Goal: Communication & Community: Answer question/provide support

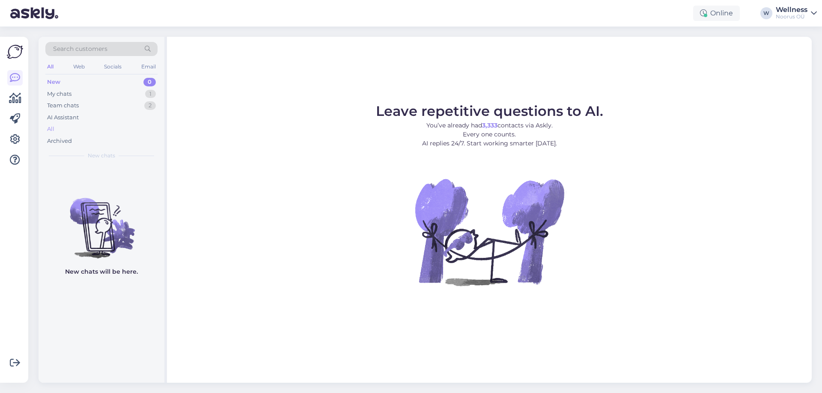
click at [57, 125] on div "All" at bounding box center [101, 129] width 112 height 12
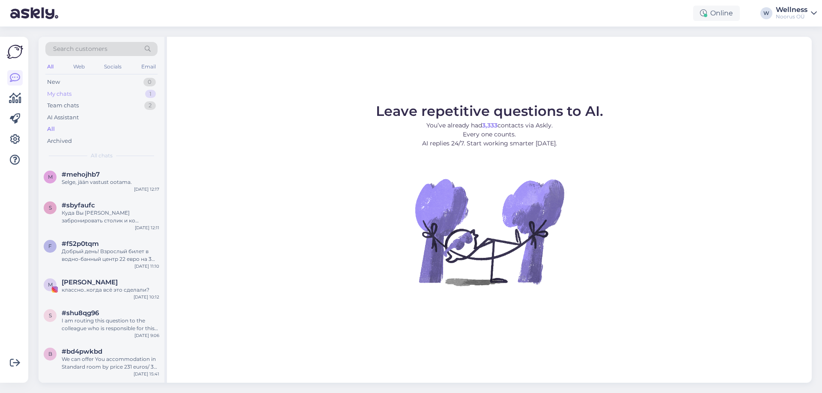
click at [70, 96] on div "My chats" at bounding box center [59, 94] width 24 height 9
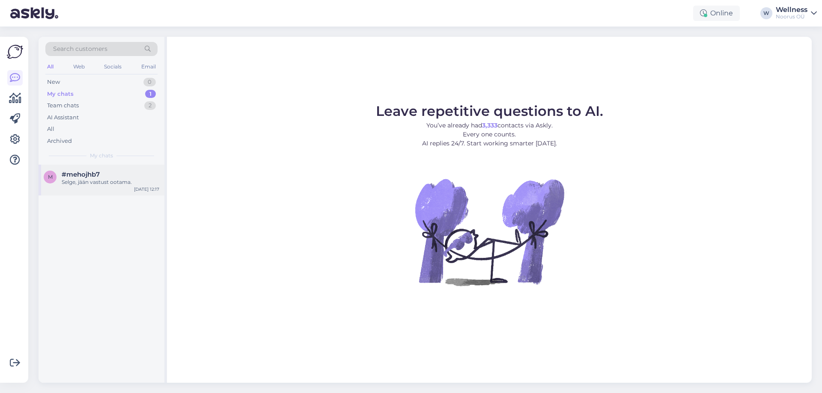
click at [92, 187] on div "m #mehojhb7 Selge, jään vastust ootama. [DATE] 12:17" at bounding box center [102, 180] width 126 height 31
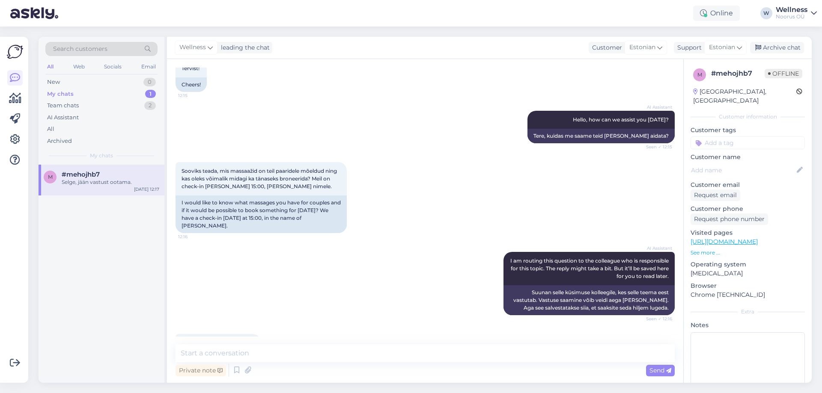
scroll to position [85, 0]
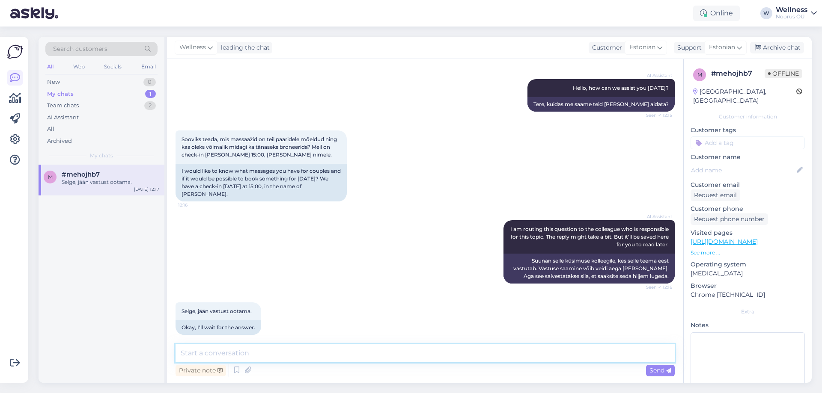
click at [235, 346] on textarea at bounding box center [425, 354] width 499 height 18
paste textarea "Tellimuse kinnitus Nimi: [PERSON_NAME] Kuupäev Kestus Hoolitsus Hind Allahindlu…"
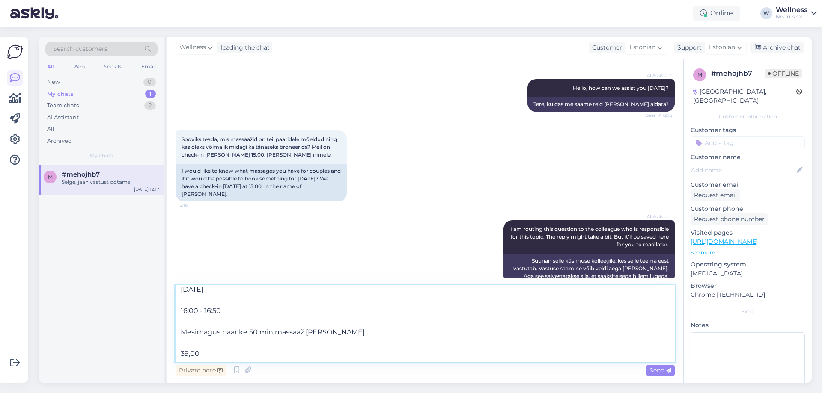
scroll to position [208, 0]
click at [185, 342] on textarea "Tellimuse kinnitus Nimi: [PERSON_NAME] Kuupäev Kestus Hoolitsus Hind Allahindlu…" at bounding box center [425, 324] width 499 height 77
click at [188, 343] on textarea "Tellimuse kinnitus Nimi: [PERSON_NAME] Kuupäev Kestus Hoolitsus Hind Allahindlu…" at bounding box center [425, 324] width 499 height 77
click at [181, 341] on textarea "Tellimuse kinnitus Nimi: [PERSON_NAME] Kuupäev Kestus Hoolitsus Hind Allahindlu…" at bounding box center [425, 324] width 499 height 77
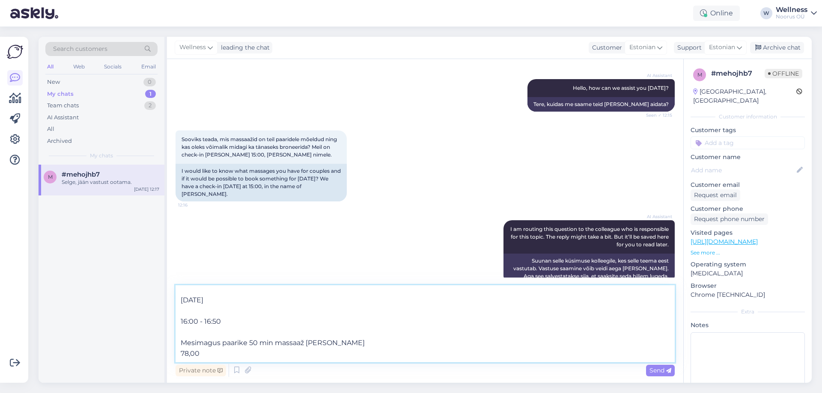
click at [180, 330] on textarea "Tellimuse kinnitus Nimi: [PERSON_NAME] Kuupäev Kestus Hoolitsus Hind Allahindlu…" at bounding box center [425, 324] width 499 height 77
click at [179, 354] on textarea "Tellimuse kinnitus Nimi: [PERSON_NAME] Kuupäev Kestus Hoolitsus Hind Allahindlu…" at bounding box center [425, 324] width 499 height 77
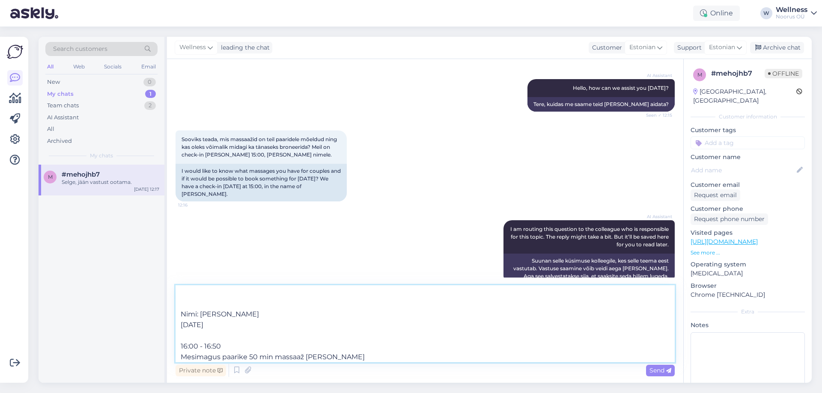
scroll to position [0, 0]
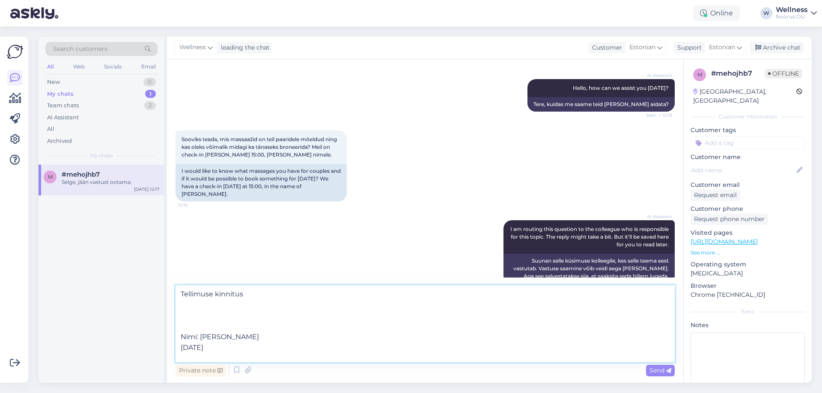
click at [179, 335] on textarea "Tellimuse kinnitus Nimi: [PERSON_NAME] [DATE] 16:00 - 16:50 Mesimagus paarike 5…" at bounding box center [425, 324] width 499 height 77
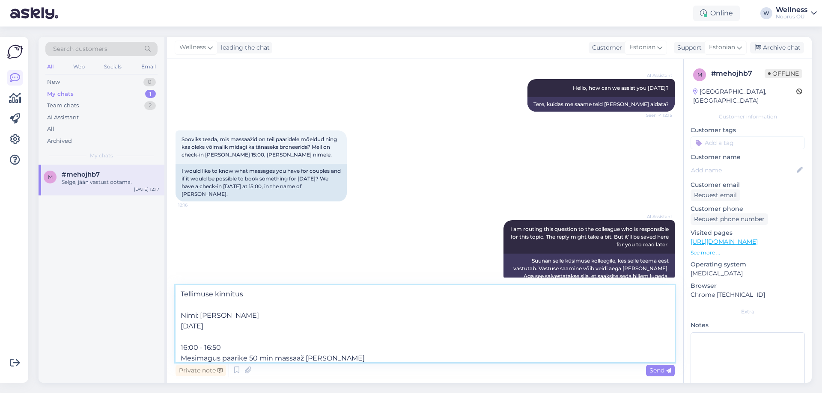
type textarea "Tellimuse kinnitus Nimi: [PERSON_NAME] [DATE] 16:00 - 16:50 Mesimagus paarike 5…"
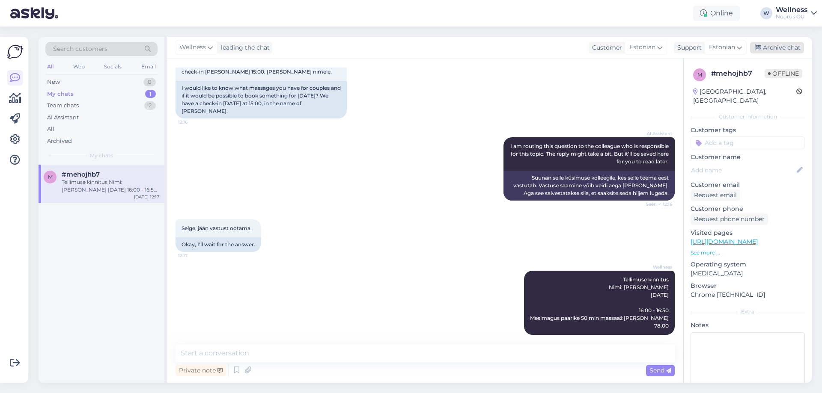
click at [784, 43] on div "Archive chat" at bounding box center [777, 48] width 54 height 12
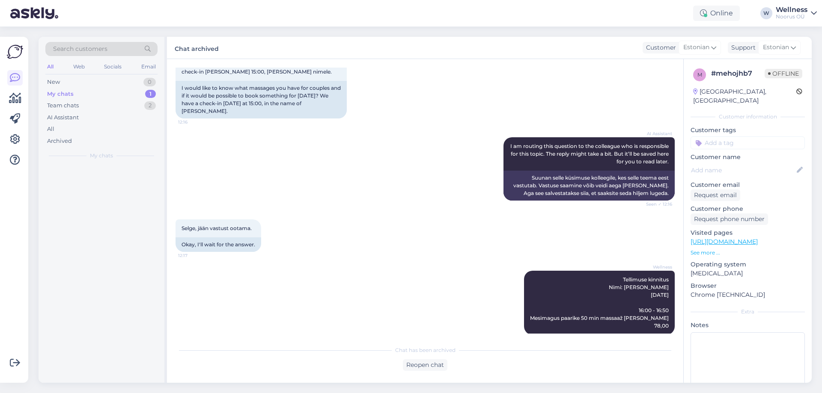
scroll to position [171, 0]
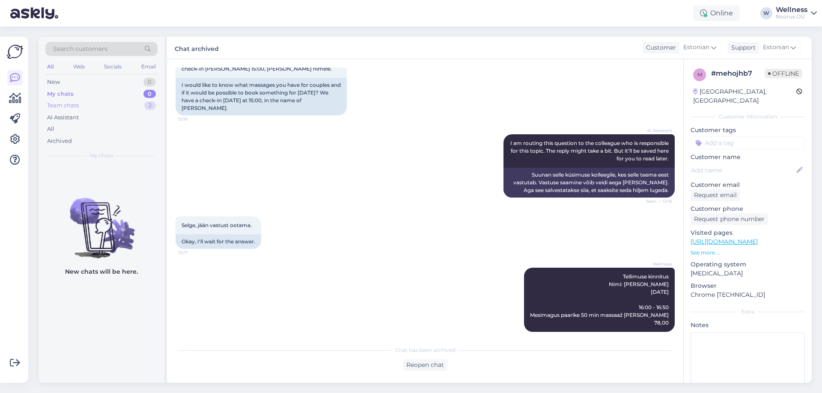
click at [70, 107] on div "Team chats" at bounding box center [63, 105] width 32 height 9
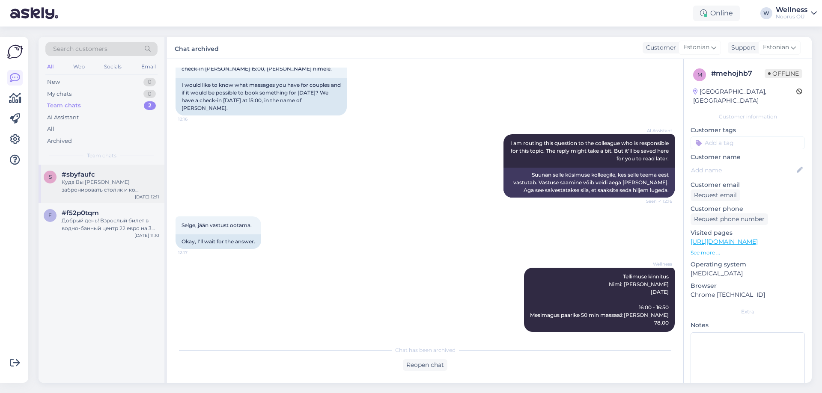
click at [81, 183] on div "Куда Вы [PERSON_NAME] забронировать столик и ко скольки?" at bounding box center [111, 186] width 98 height 15
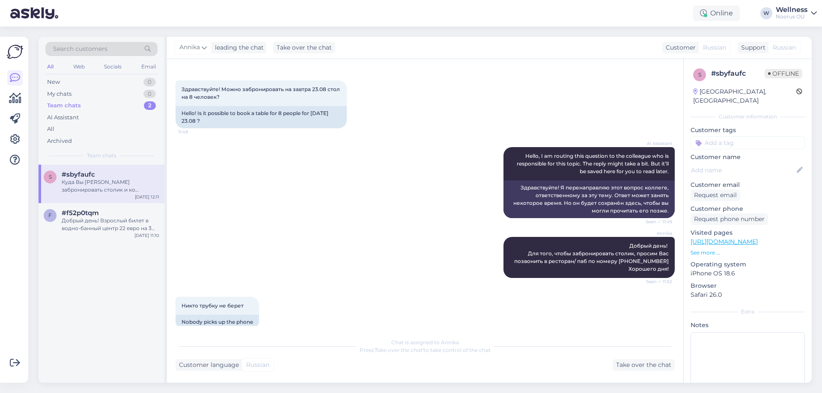
scroll to position [0, 0]
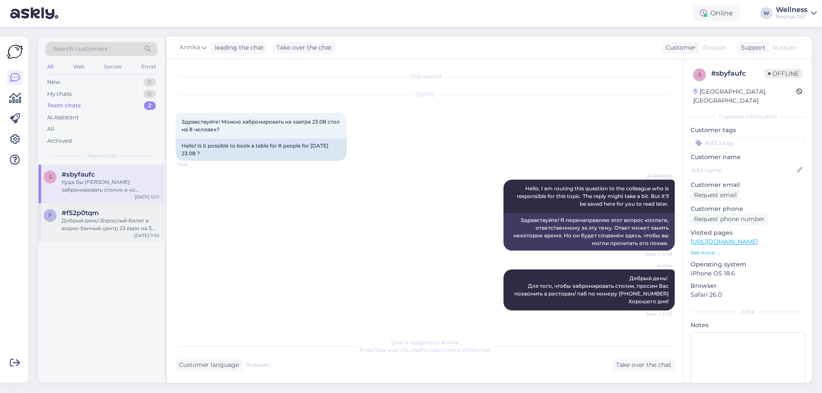
click at [91, 220] on div "Добрый день! Взрослый билет в водно-банный центр 22 евро на 3 часа, 16 евро на …" at bounding box center [111, 224] width 98 height 15
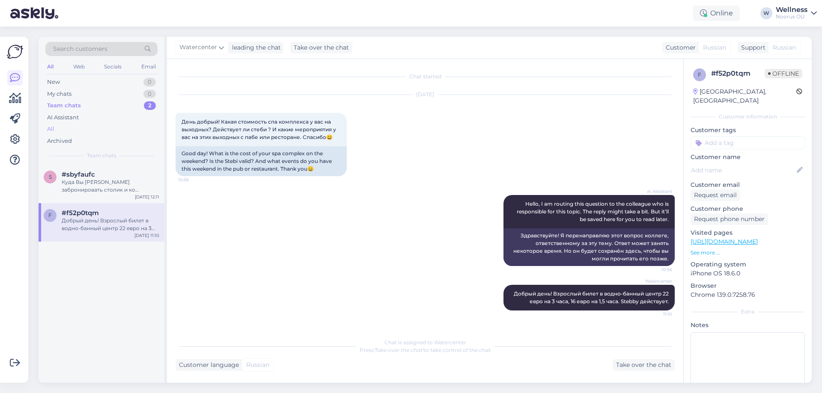
click at [57, 129] on div "All" at bounding box center [101, 129] width 112 height 12
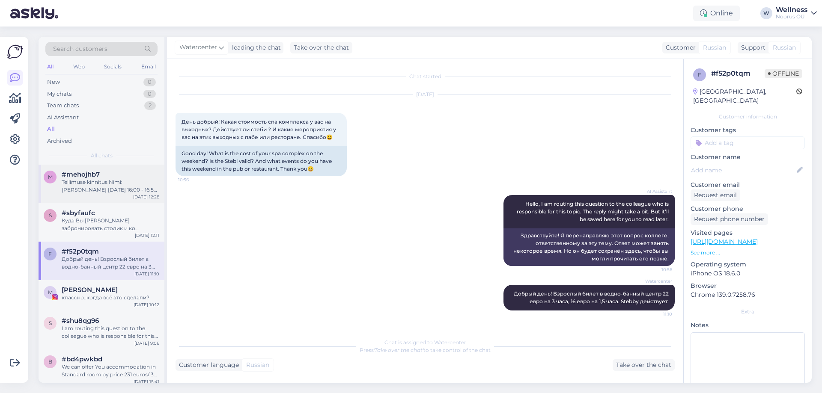
click at [111, 183] on div "Tellimuse kinnitus Nimi: [PERSON_NAME] [DATE] 16:00 - 16:50 Mesimagus paarike 5…" at bounding box center [111, 186] width 98 height 15
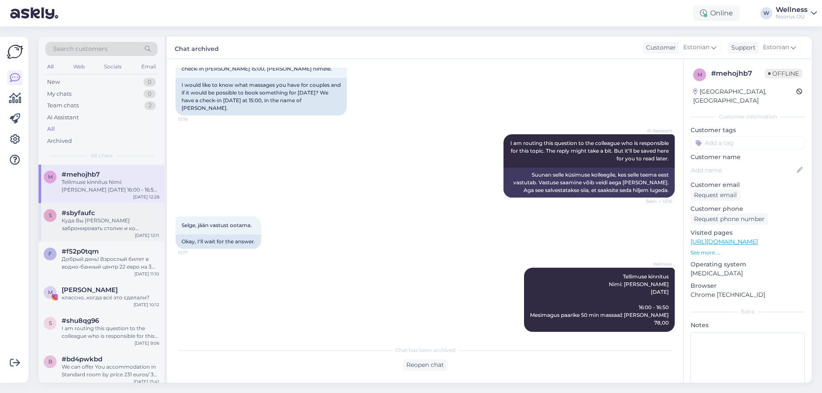
click at [107, 220] on div "Куда Вы [PERSON_NAME] забронировать столик и ко скольки?" at bounding box center [111, 224] width 98 height 15
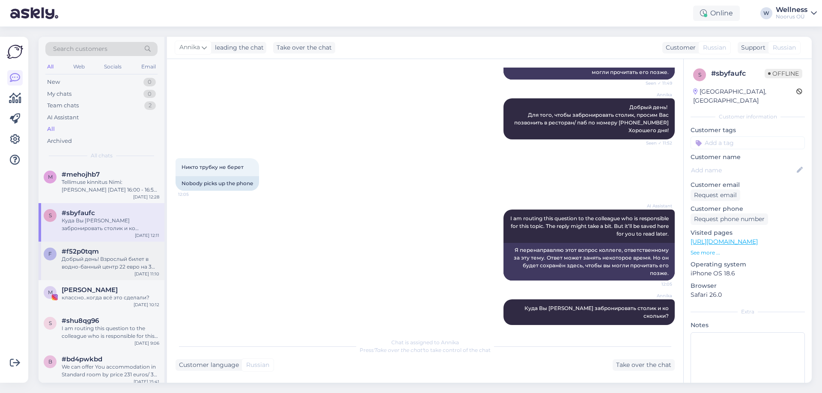
scroll to position [172, 0]
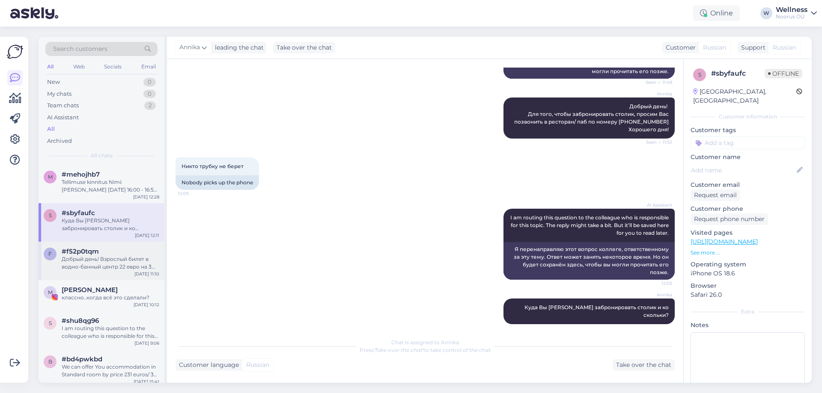
click at [108, 254] on div "#f52p0tqm" at bounding box center [111, 252] width 98 height 8
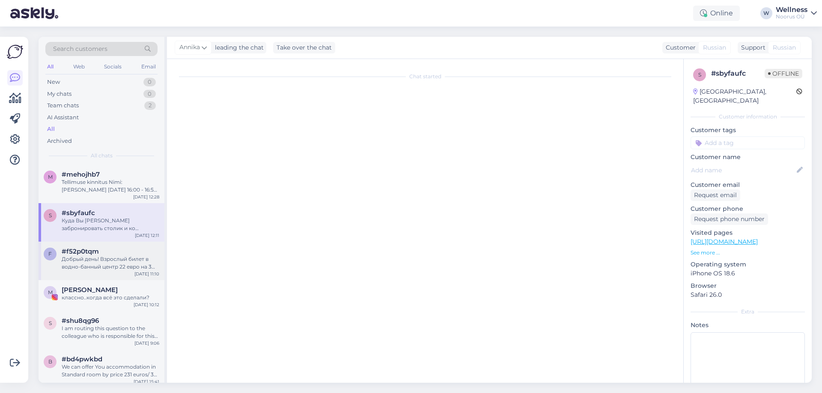
scroll to position [0, 0]
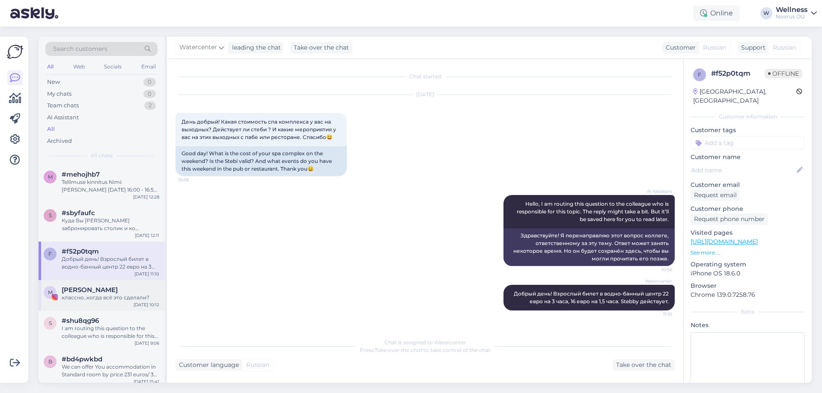
click at [105, 295] on div "классно..когда всё это сделали?" at bounding box center [111, 298] width 98 height 8
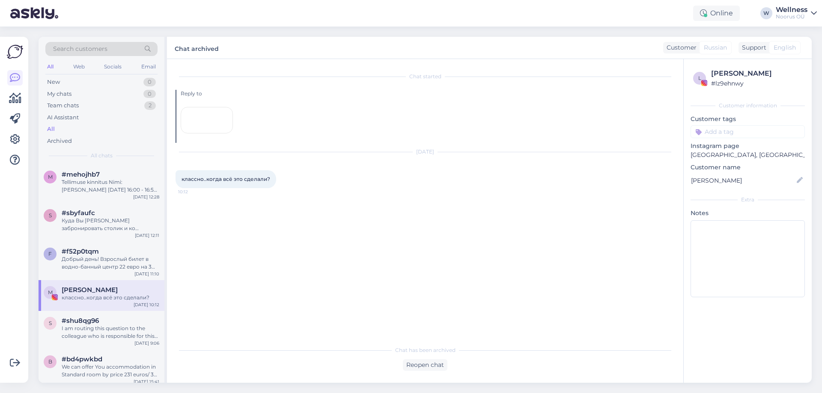
click at [216, 134] on div at bounding box center [207, 120] width 52 height 27
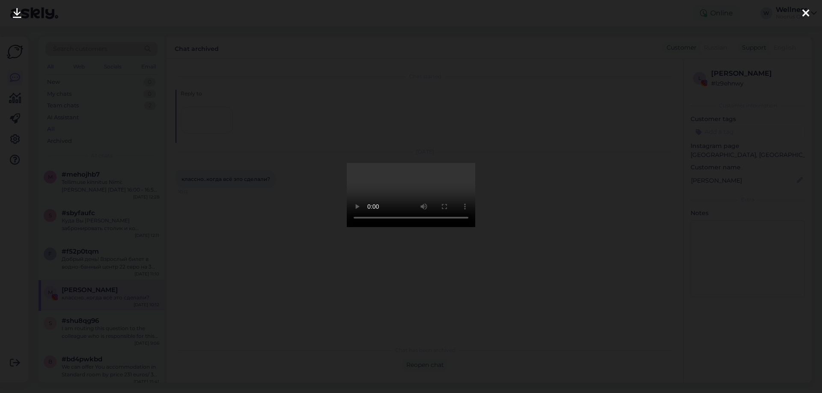
click at [805, 17] on icon at bounding box center [805, 13] width 7 height 11
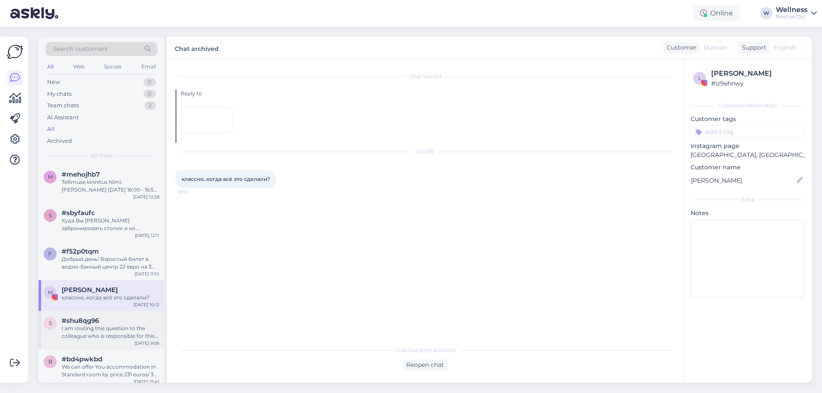
click at [111, 330] on div "I am routing this question to the colleague who is responsible for this topic. …" at bounding box center [111, 332] width 98 height 15
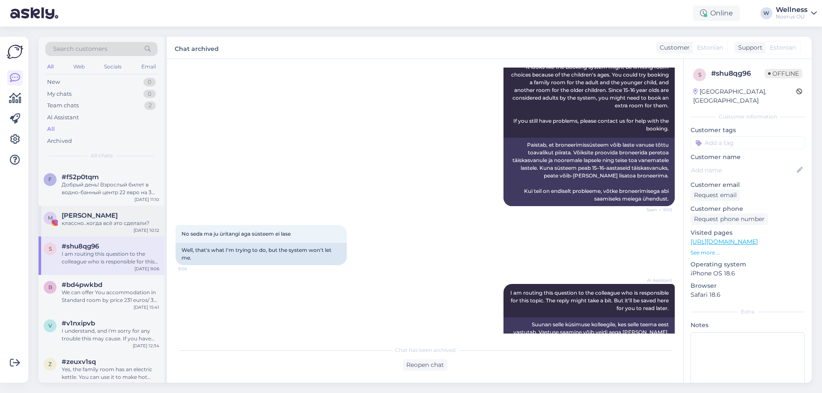
scroll to position [114, 0]
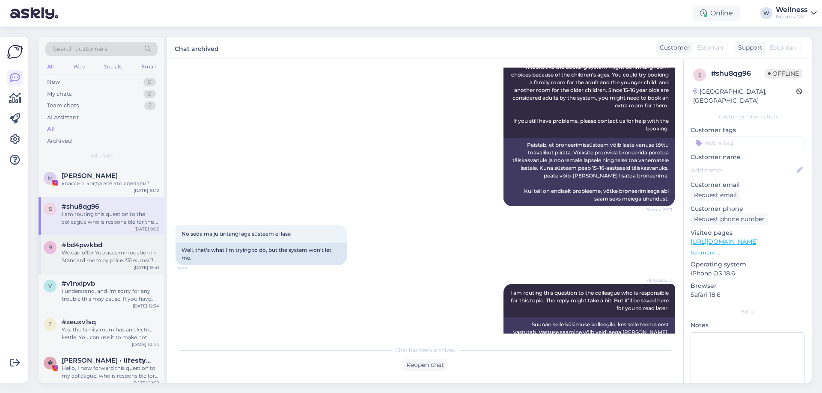
click at [85, 252] on div "We can offer You accommodation in Standard room by price 231 euros/ 3 nights. P…" at bounding box center [111, 256] width 98 height 15
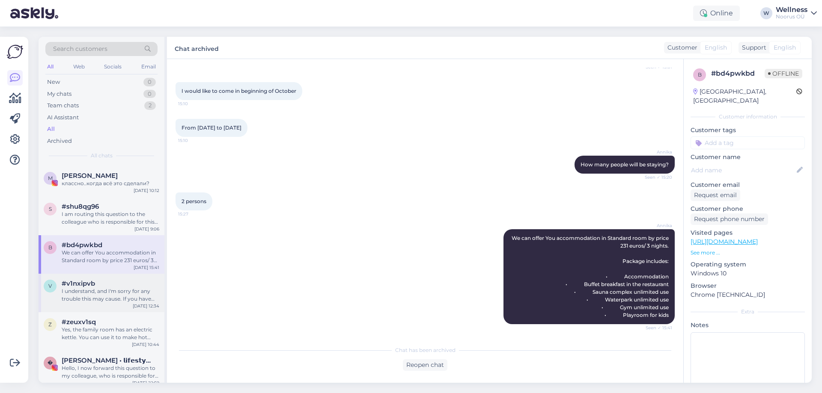
click at [114, 311] on div "v #v1nxipvb I understand, and I'm sorry for any trouble this may cause. If you …" at bounding box center [102, 293] width 126 height 39
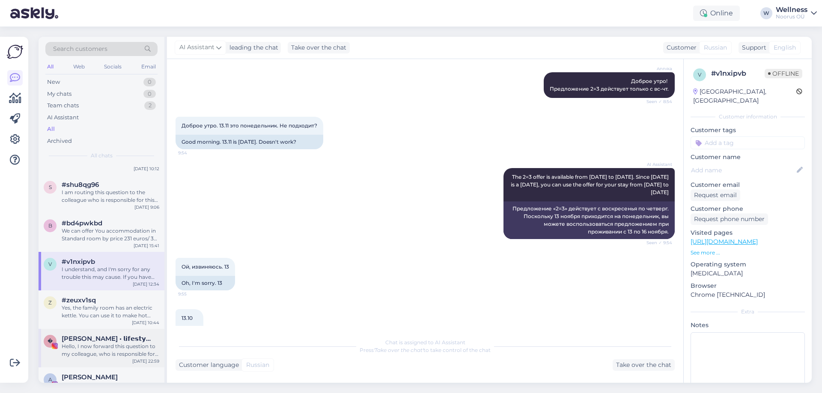
scroll to position [171, 0]
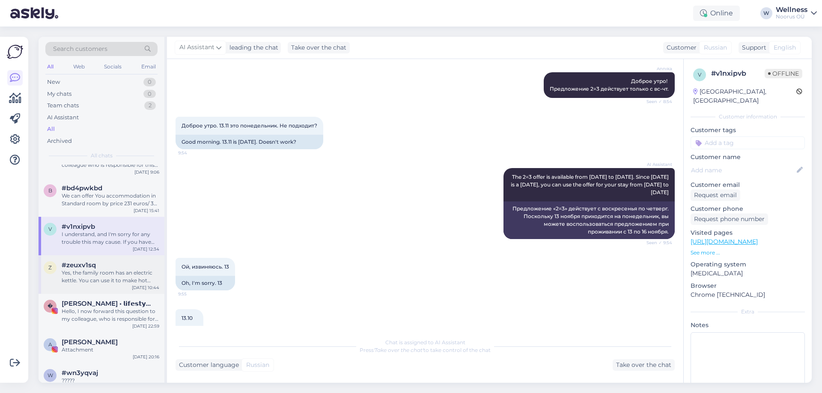
click at [83, 271] on div "Yes, the family room has an electric kettle. You can use it to make hot drinks …" at bounding box center [111, 276] width 98 height 15
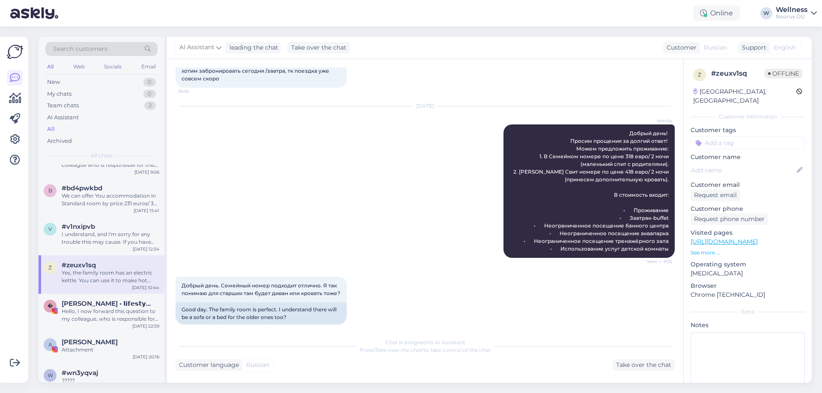
scroll to position [192, 0]
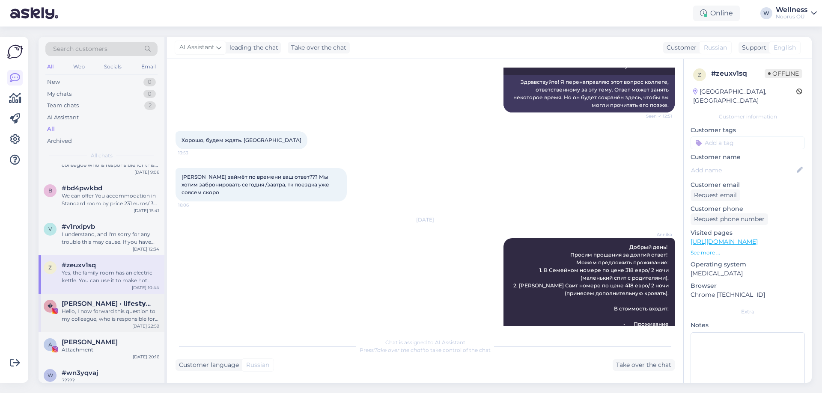
click at [120, 310] on div "Hello, I now forward this question to my colleague, who is responsible for this…" at bounding box center [111, 315] width 98 height 15
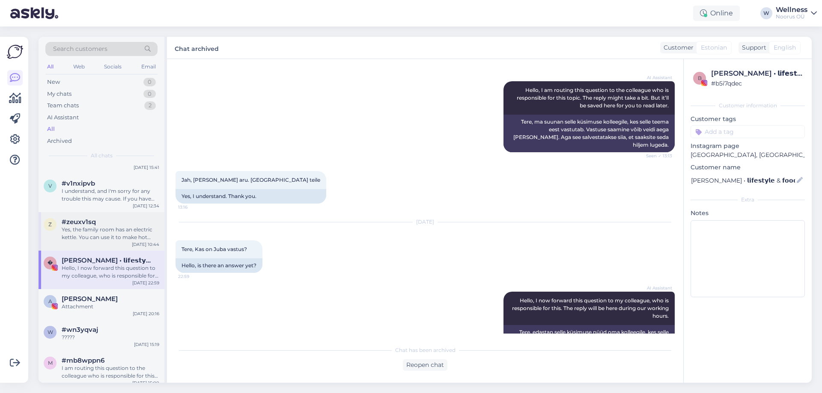
scroll to position [286, 0]
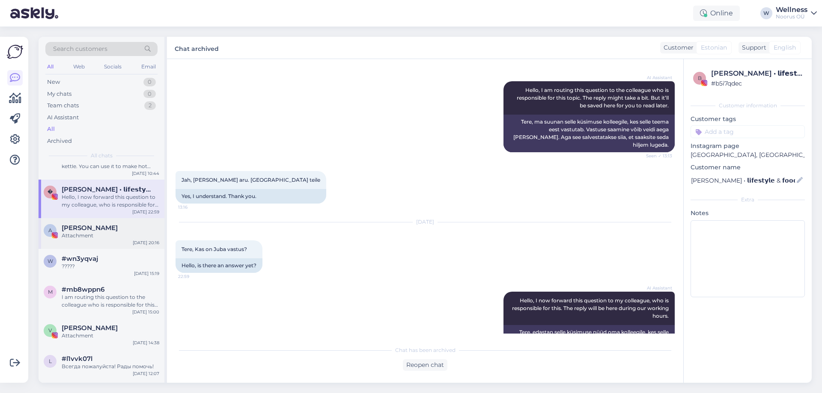
click at [97, 238] on div "Attachment" at bounding box center [111, 236] width 98 height 8
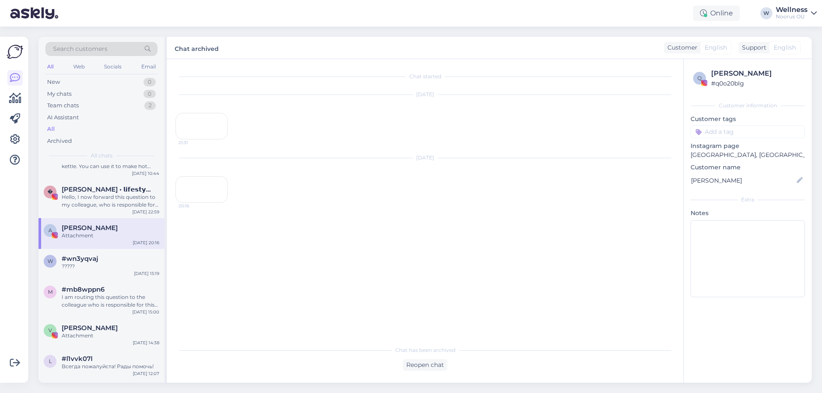
scroll to position [0, 0]
click at [39, 260] on div "w #wn3yqvaj ????? [DATE] 15:19" at bounding box center [102, 264] width 126 height 31
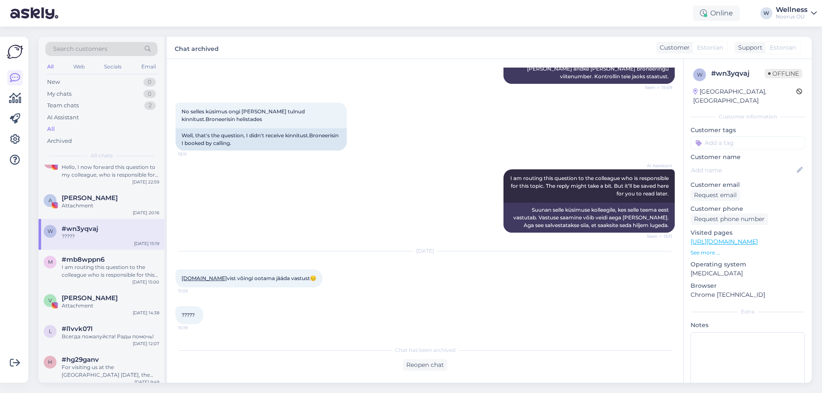
scroll to position [343, 0]
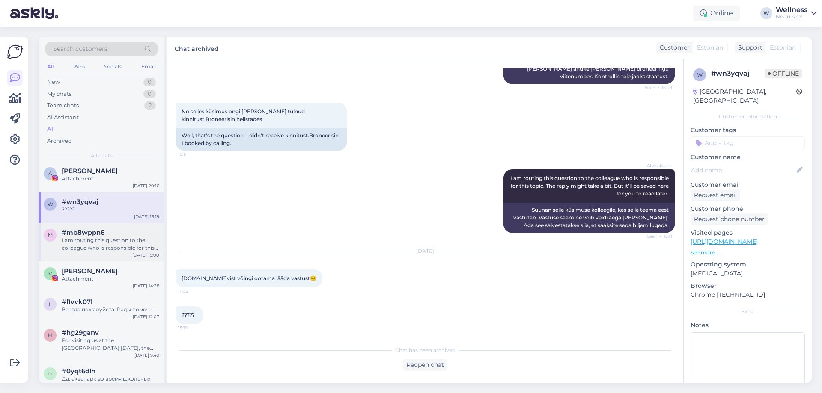
click at [87, 244] on div "I am routing this question to the colleague who is responsible for this topic. …" at bounding box center [111, 244] width 98 height 15
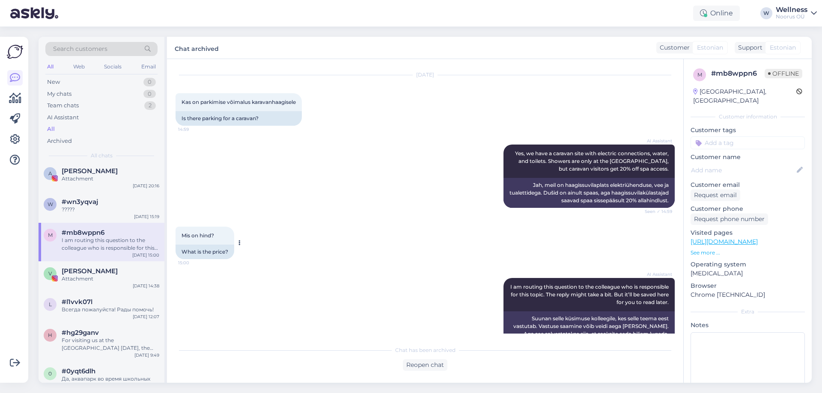
scroll to position [0, 0]
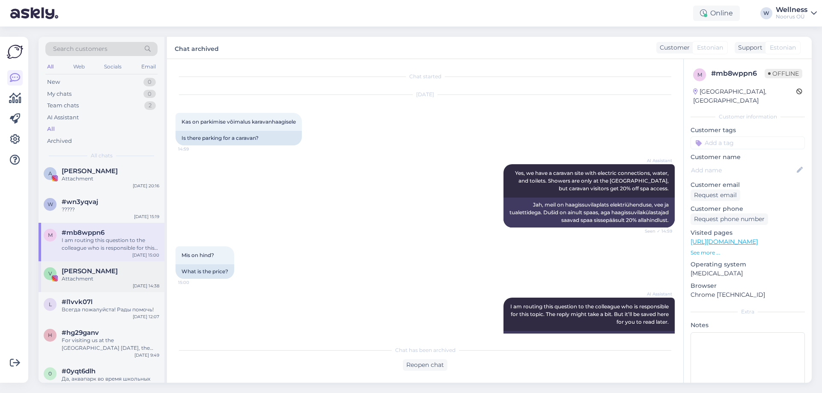
click at [134, 271] on div "[PERSON_NAME]" at bounding box center [111, 272] width 98 height 8
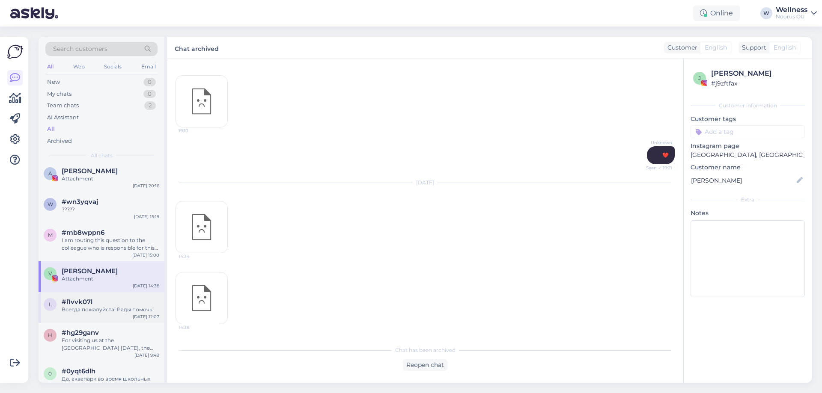
click at [101, 305] on div "#l1vvk07l" at bounding box center [111, 302] width 98 height 8
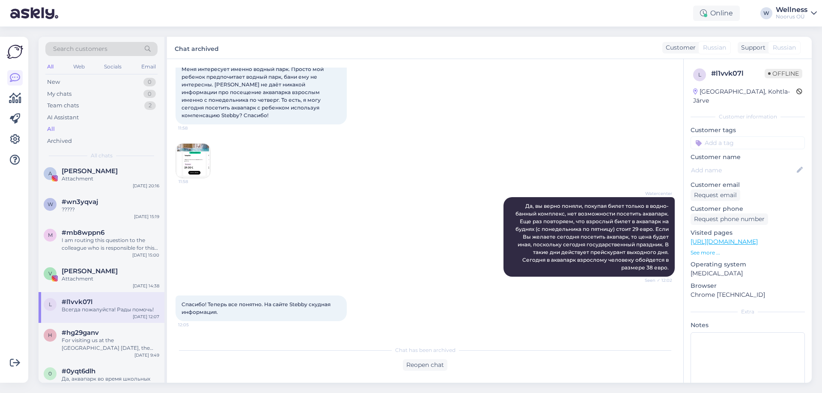
scroll to position [856, 0]
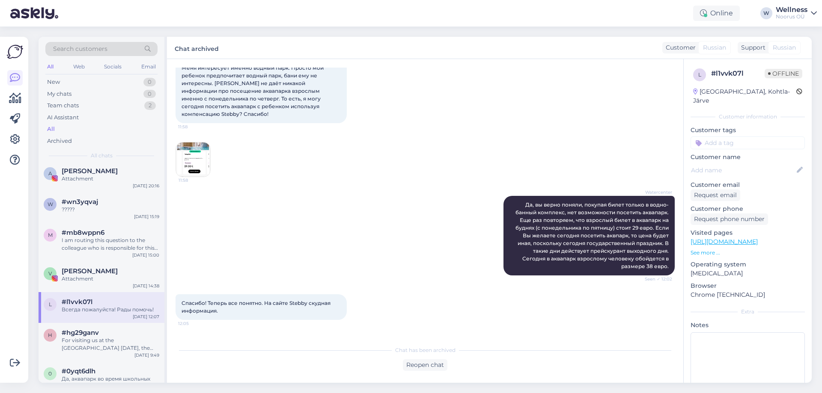
click at [210, 145] on div "11:58" at bounding box center [193, 159] width 35 height 35
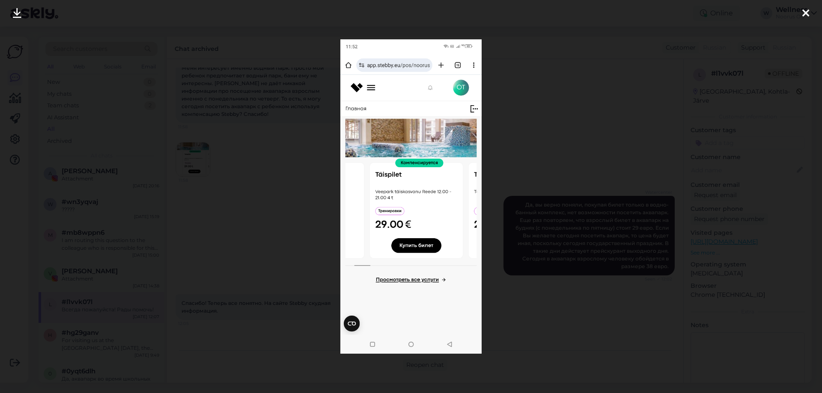
click at [805, 13] on icon at bounding box center [805, 13] width 7 height 11
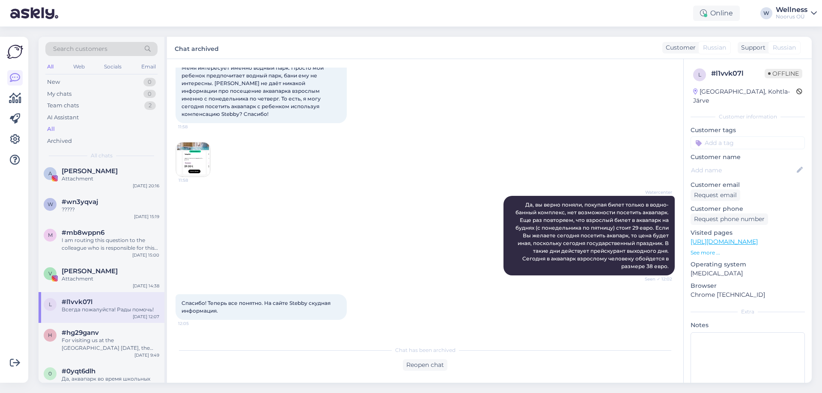
scroll to position [881, 0]
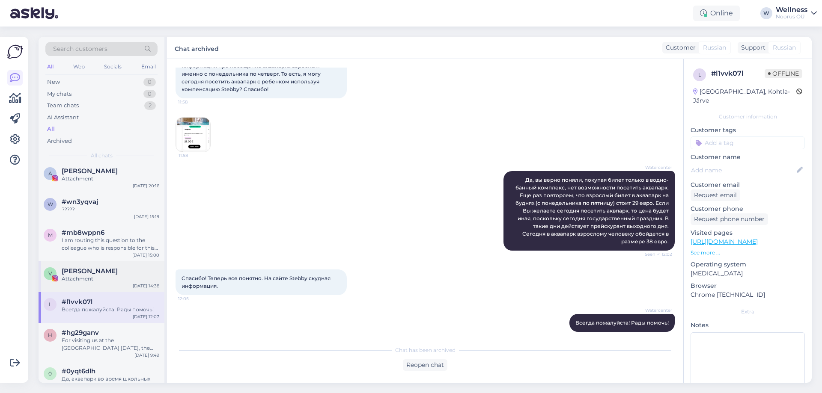
click at [113, 264] on div "V [PERSON_NAME] Attachment [DATE] 14:38" at bounding box center [102, 277] width 126 height 31
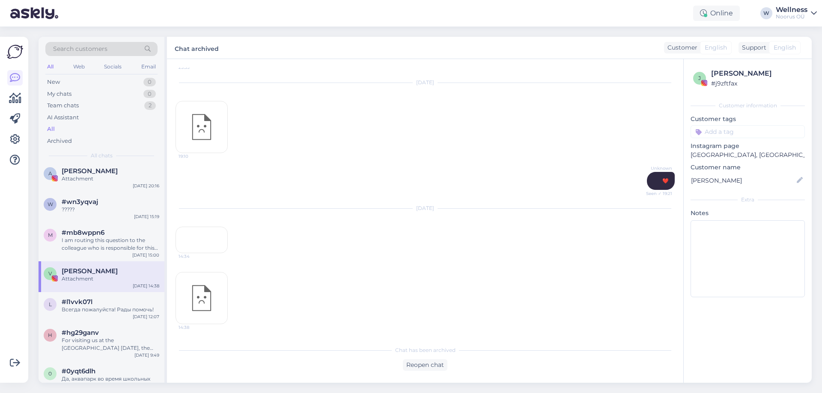
scroll to position [910, 0]
click at [90, 334] on span "#hg29ganv" at bounding box center [80, 333] width 37 height 8
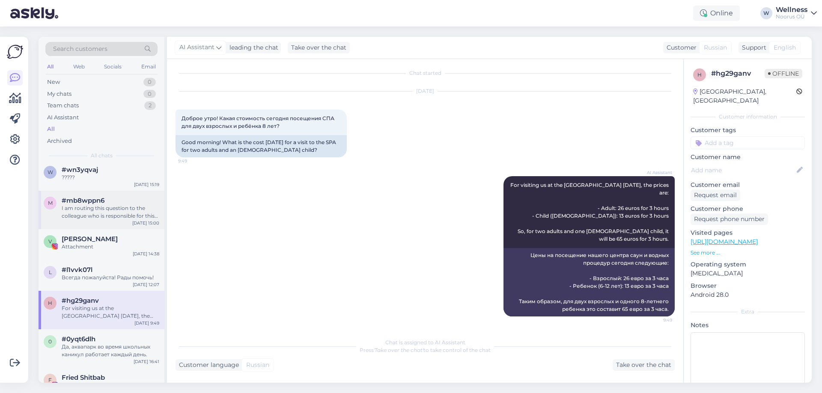
scroll to position [399, 0]
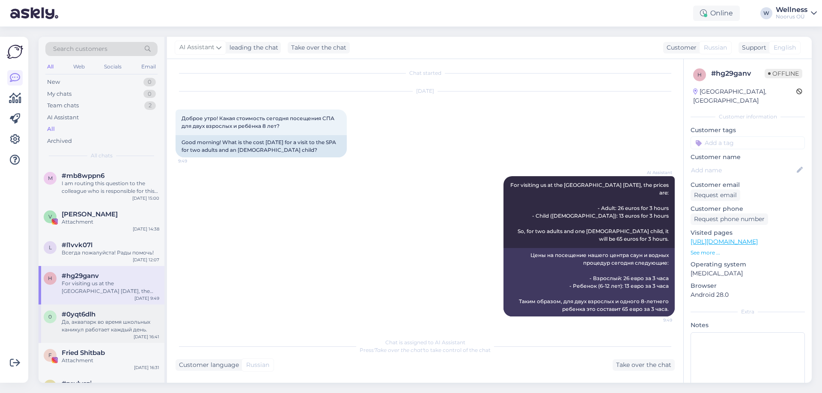
click at [97, 307] on div "0 #0yqt6dlh Да, аквапарк во время школьных каникул работает каждый день. [DATE]…" at bounding box center [102, 324] width 126 height 39
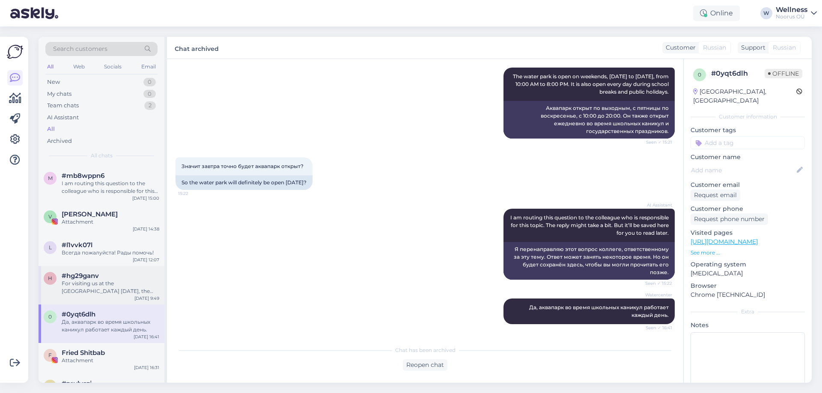
scroll to position [457, 0]
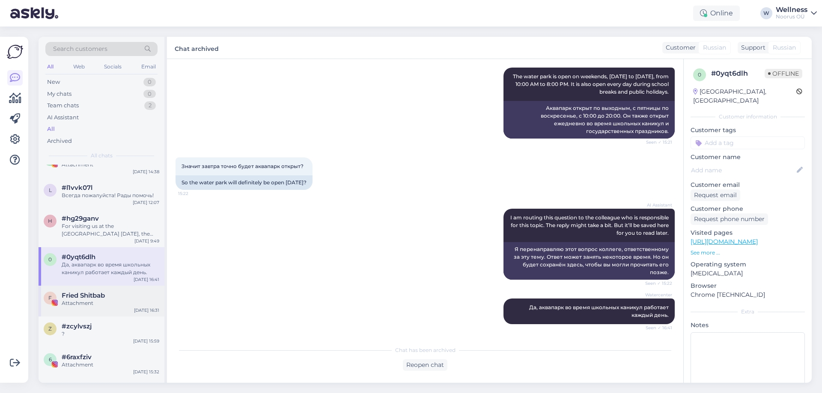
click at [97, 298] on span "Fried Shitbab" at bounding box center [83, 296] width 43 height 8
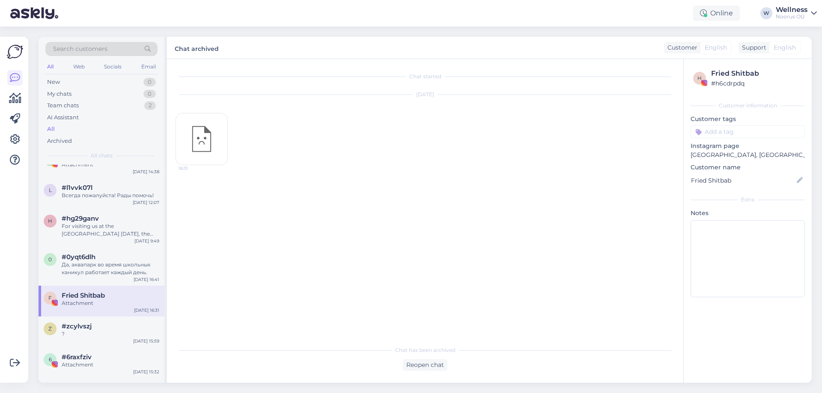
scroll to position [514, 0]
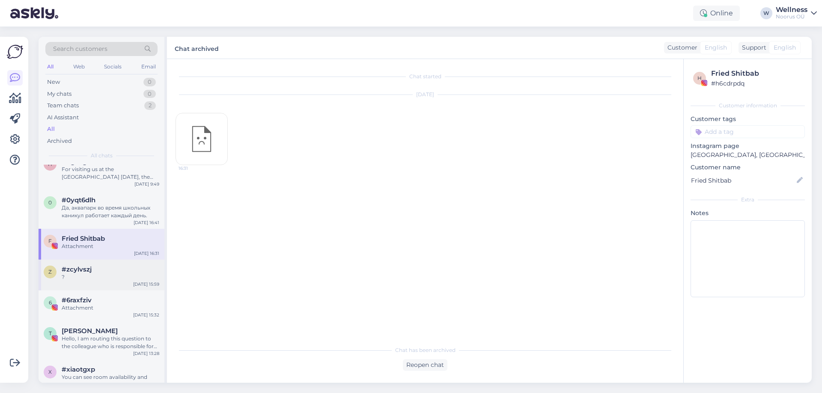
click at [83, 277] on div "?" at bounding box center [111, 278] width 98 height 8
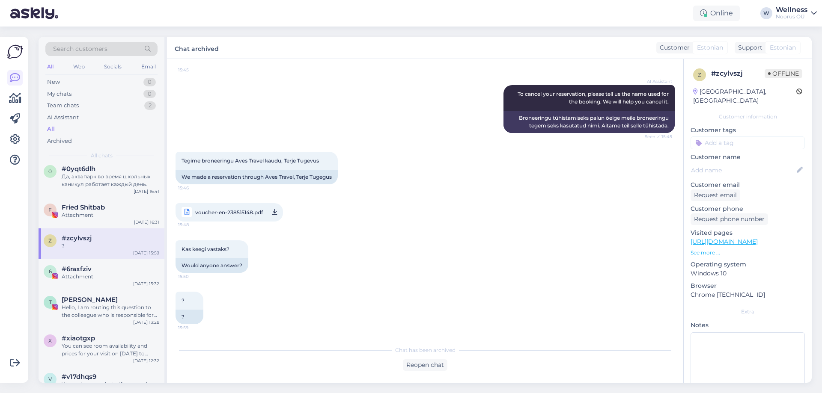
scroll to position [571, 0]
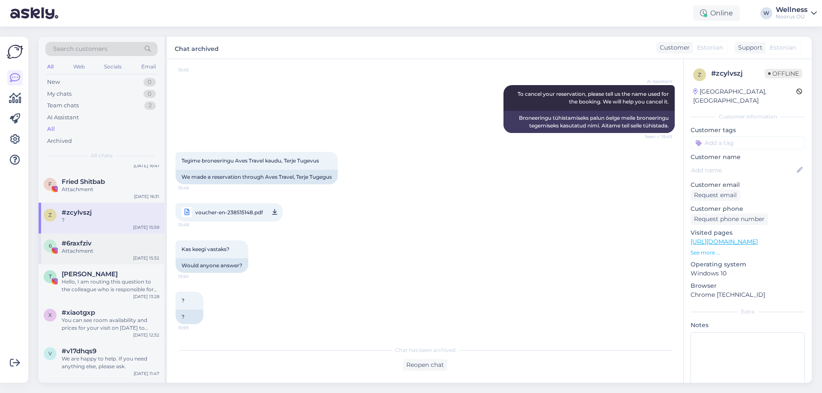
click at [86, 252] on div "Attachment" at bounding box center [111, 251] width 98 height 8
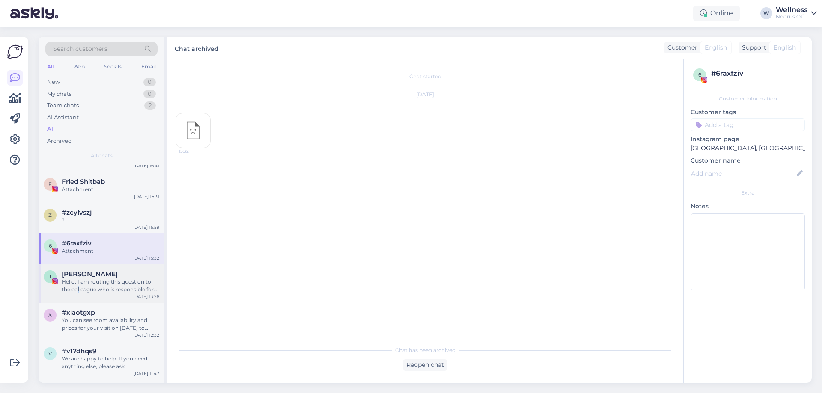
click at [79, 288] on div "Hello, I am routing this question to the colleague who is responsible for this …" at bounding box center [111, 285] width 98 height 15
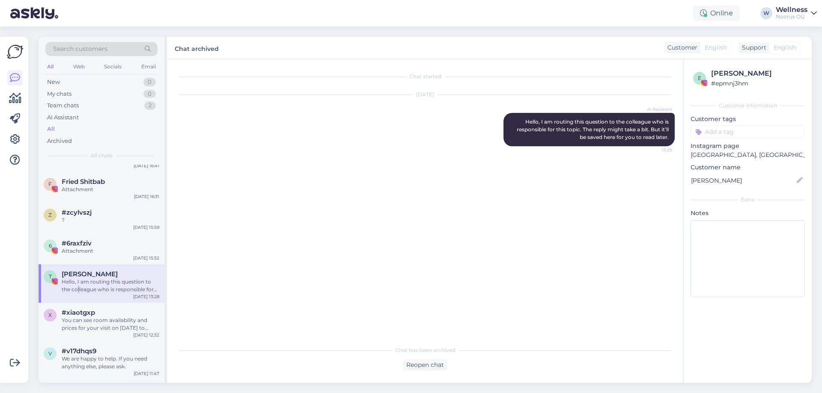
scroll to position [628, 0]
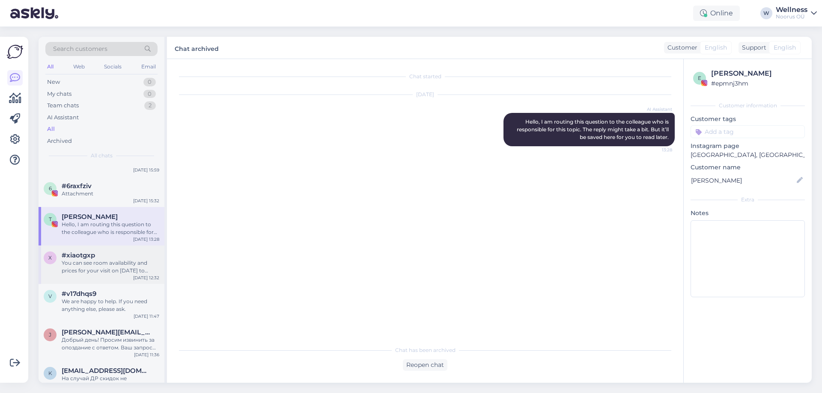
click at [106, 263] on div "You can see room availability and prices for your visit on [DATE] to [DATE] by …" at bounding box center [111, 266] width 98 height 15
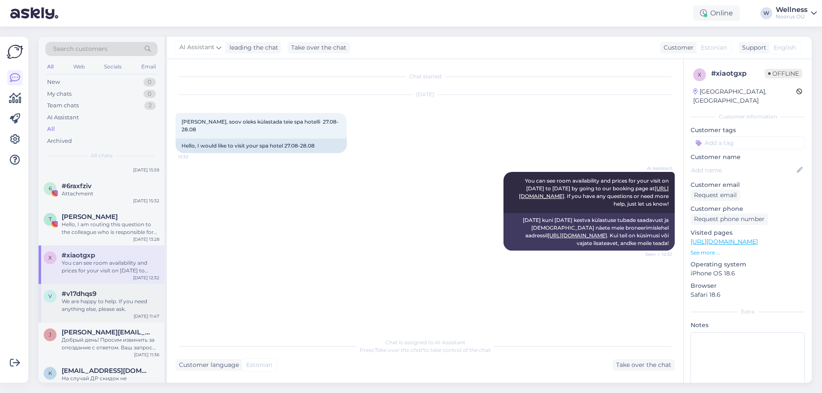
click at [77, 293] on span "#v17dhqs9" at bounding box center [79, 294] width 35 height 8
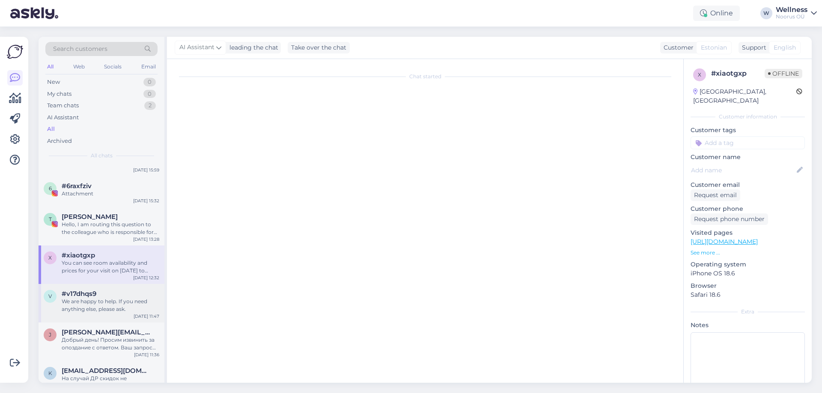
scroll to position [1421, 0]
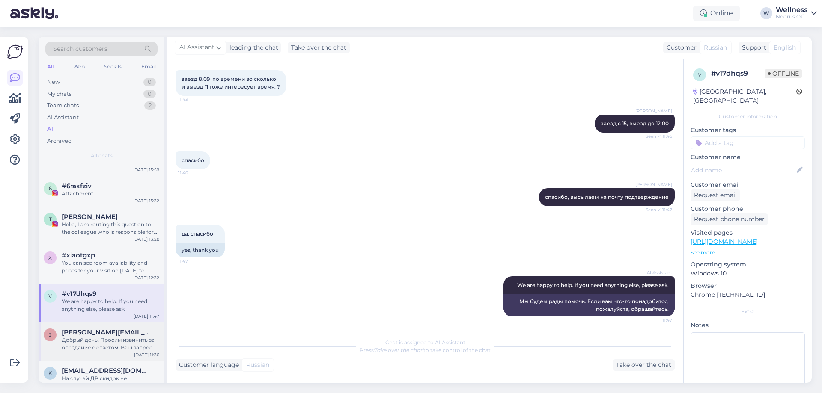
click at [104, 331] on span "[PERSON_NAME][EMAIL_ADDRESS][DOMAIN_NAME]" at bounding box center [106, 333] width 89 height 8
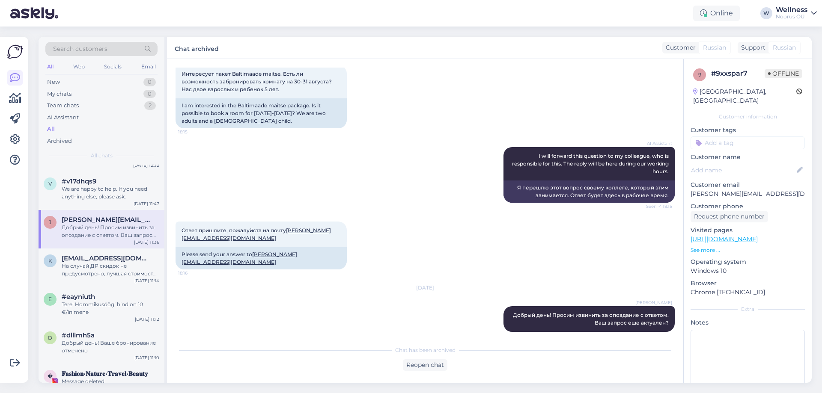
scroll to position [742, 0]
click at [100, 270] on div "На случай ДР скидок не предусмотрено, лучшая стоимость на сайте [URL][DOMAIN_NA…" at bounding box center [111, 268] width 98 height 15
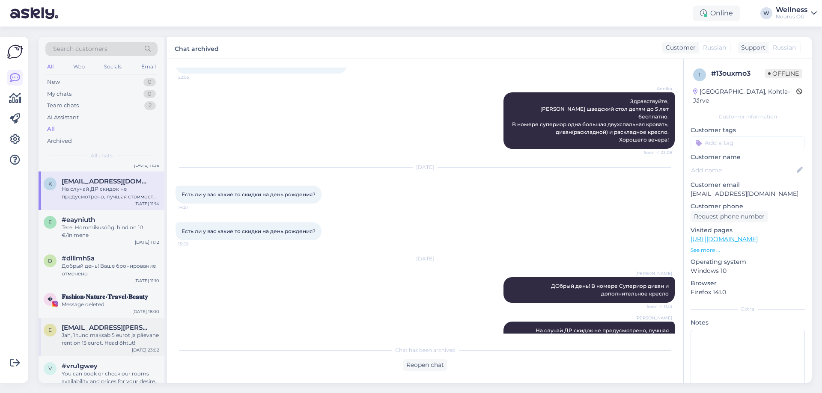
scroll to position [799, 0]
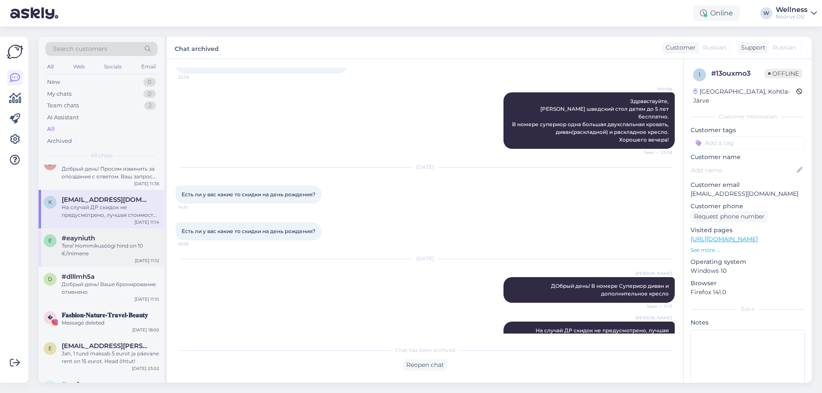
drag, startPoint x: 106, startPoint y: 264, endPoint x: 104, endPoint y: 259, distance: 5.4
click at [106, 264] on div "e #eayniuth Tere! Hommikusöögi hind on 10 €/inimene [DATE] 11:12" at bounding box center [102, 248] width 126 height 39
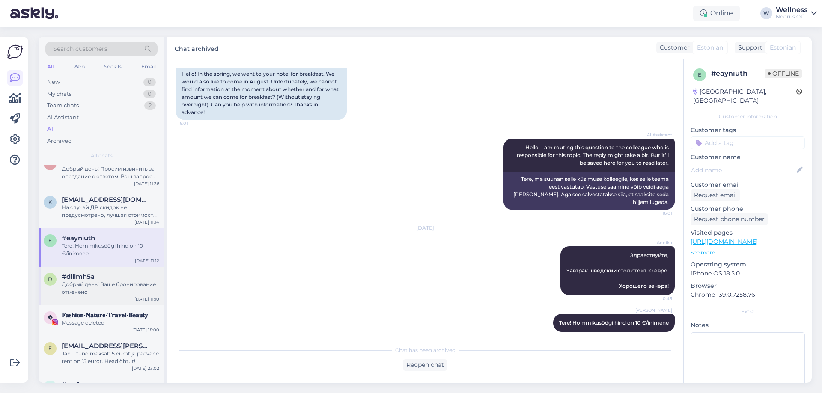
click at [132, 280] on div "#dlllmh5a" at bounding box center [111, 277] width 98 height 8
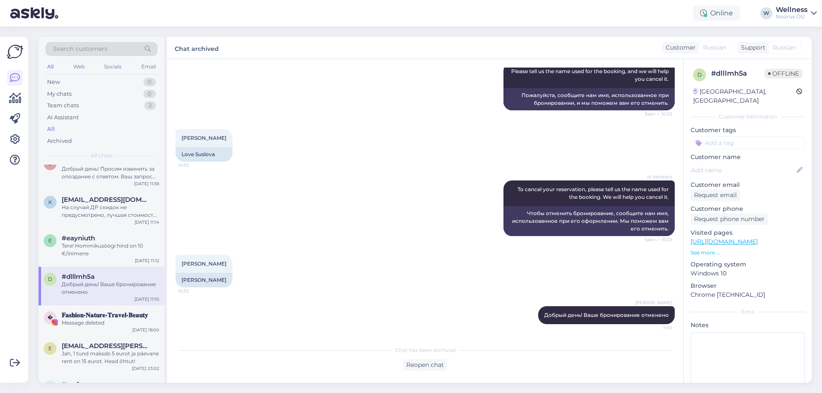
scroll to position [913, 0]
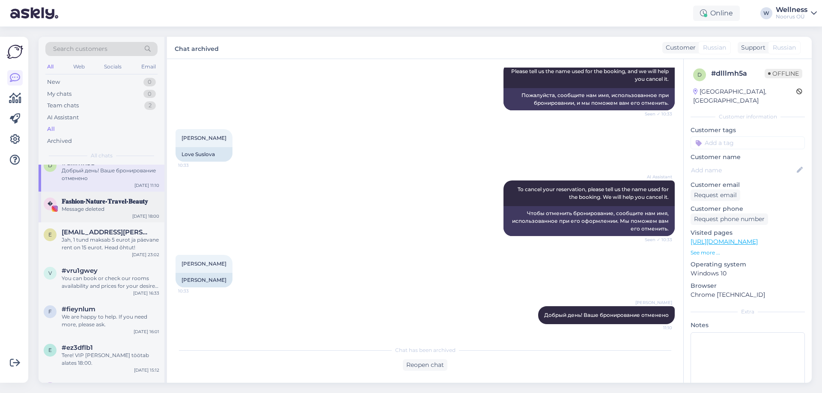
click at [81, 216] on div "� 𝐅𝐚𝐬𝐡𝐢𝐨𝐧•𝐍𝐚𝐭𝐮𝐫𝐞•𝐓𝐫𝐚𝐯𝐞𝐥•𝐁𝐞𝐚𝐮𝐭𝐲 Message deleted [DATE] 18:00" at bounding box center [102, 207] width 126 height 31
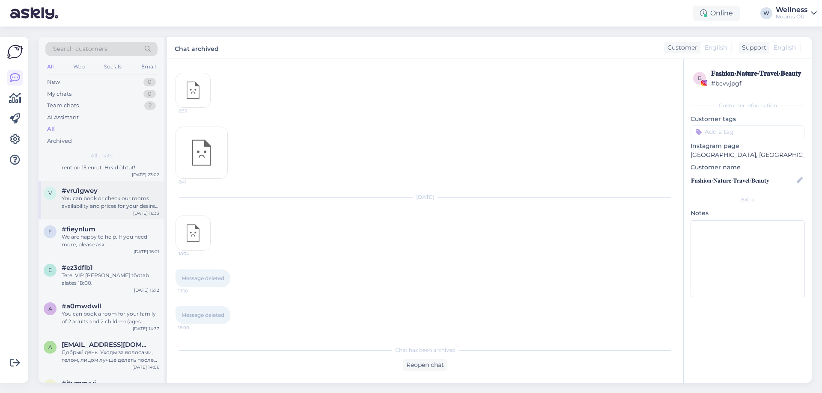
scroll to position [1142, 0]
